Goal: Information Seeking & Learning: Learn about a topic

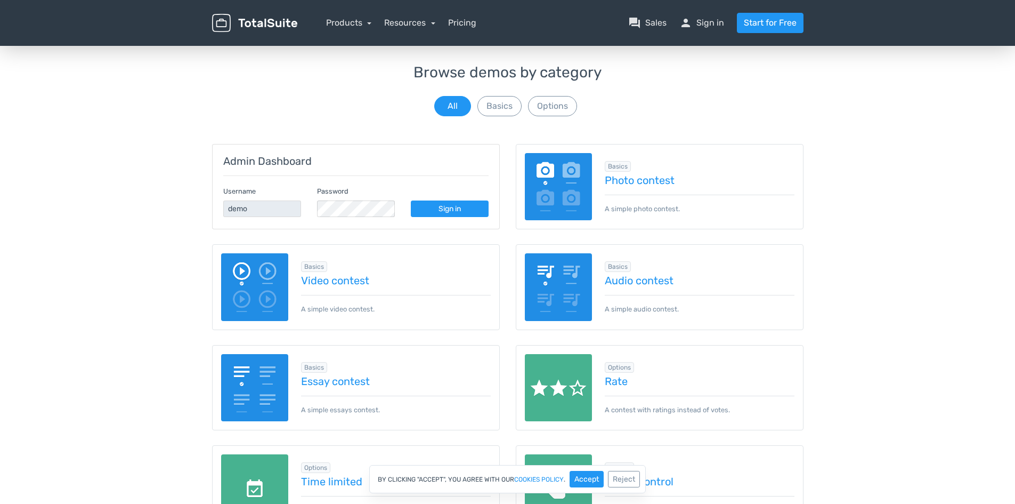
scroll to position [160, 0]
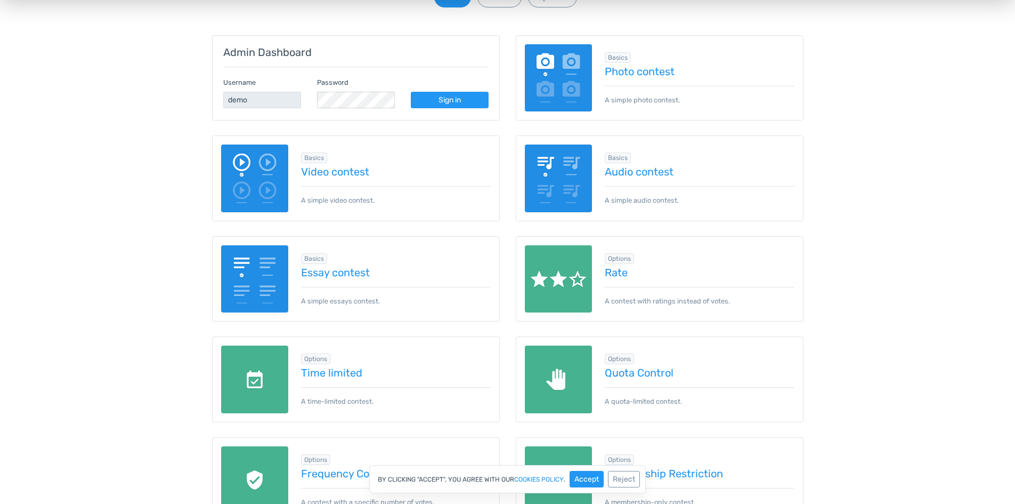
click at [274, 271] on img at bounding box center [255, 279] width 68 height 68
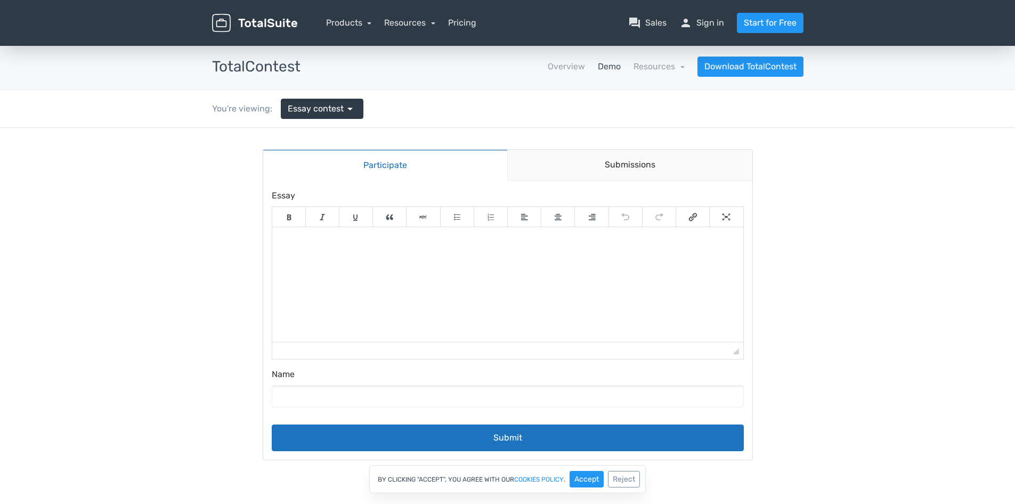
click at [598, 69] on link "Demo" at bounding box center [609, 66] width 23 height 13
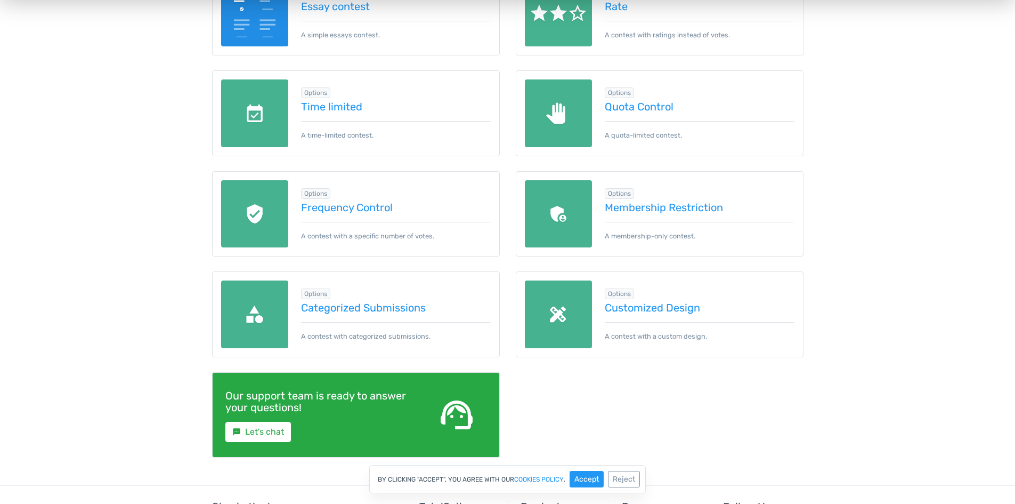
scroll to position [426, 0]
click at [255, 302] on img at bounding box center [255, 314] width 68 height 68
click at [837, 250] on div "Browse demos by category All Basics Options Admin Dashboard Username demo Passw…" at bounding box center [507, 86] width 1015 height 795
click at [547, 409] on div "Admin Dashboard Username demo Password Sign in Basics Photo contest A simple ph…" at bounding box center [507, 113] width 607 height 741
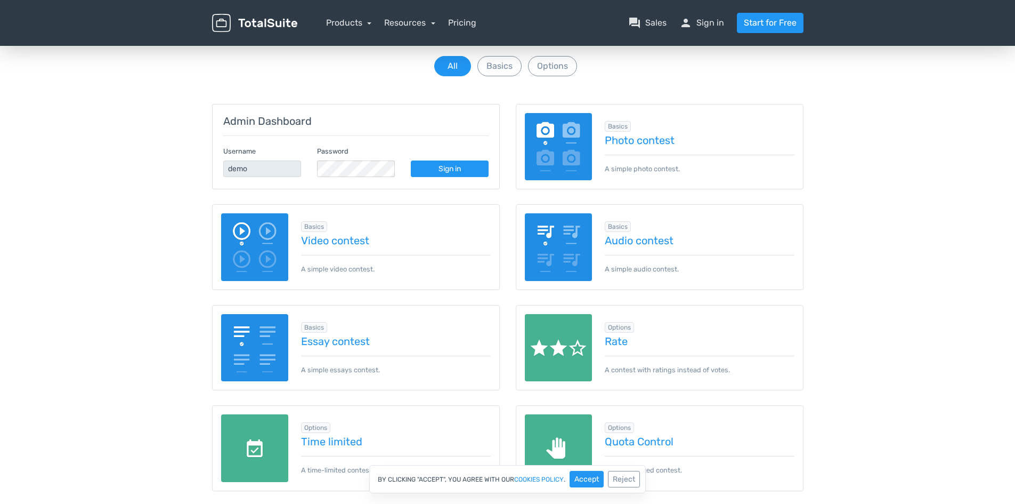
scroll to position [0, 0]
